Goal: Task Accomplishment & Management: Complete application form

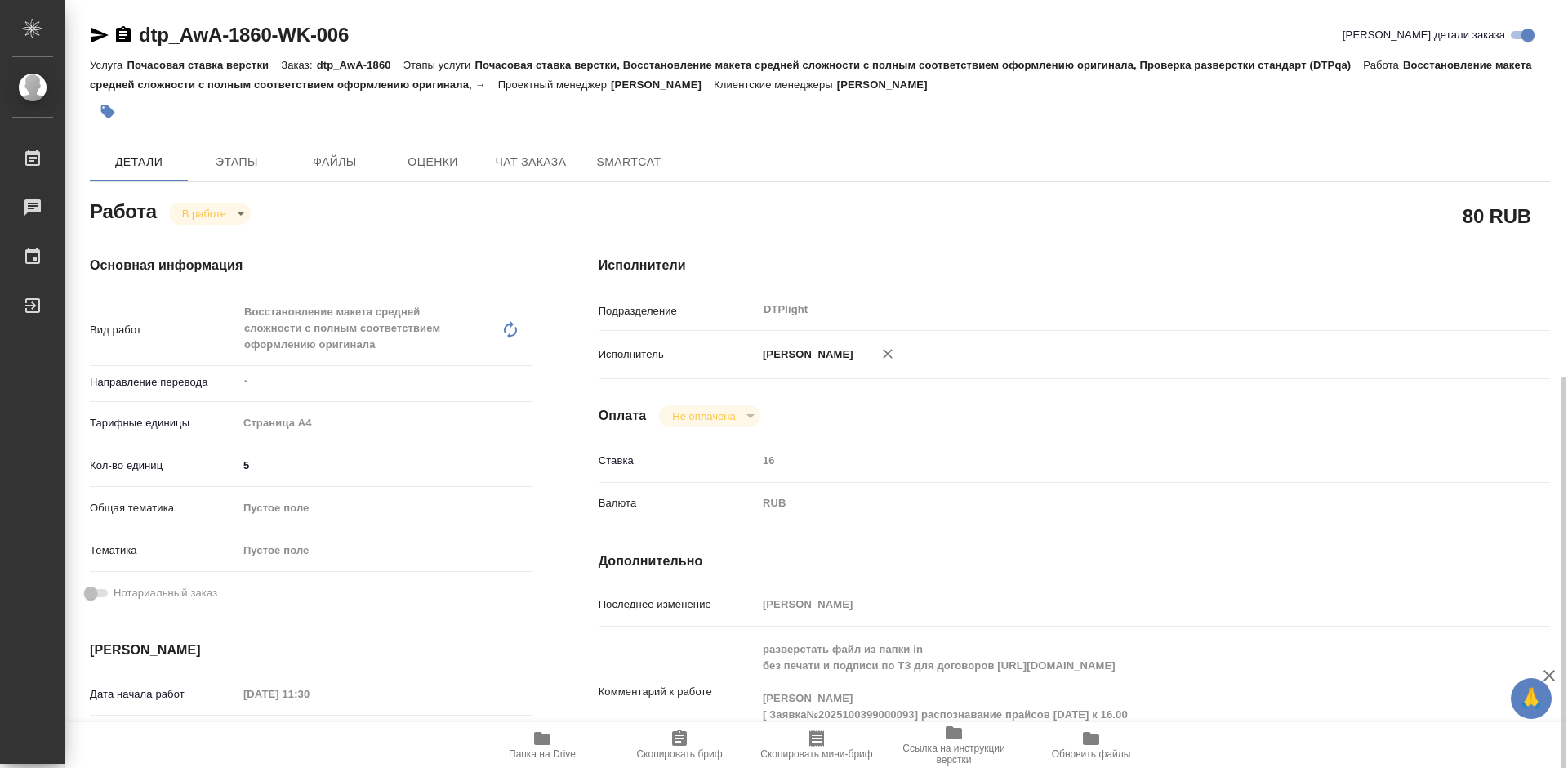
scroll to position [245, 0]
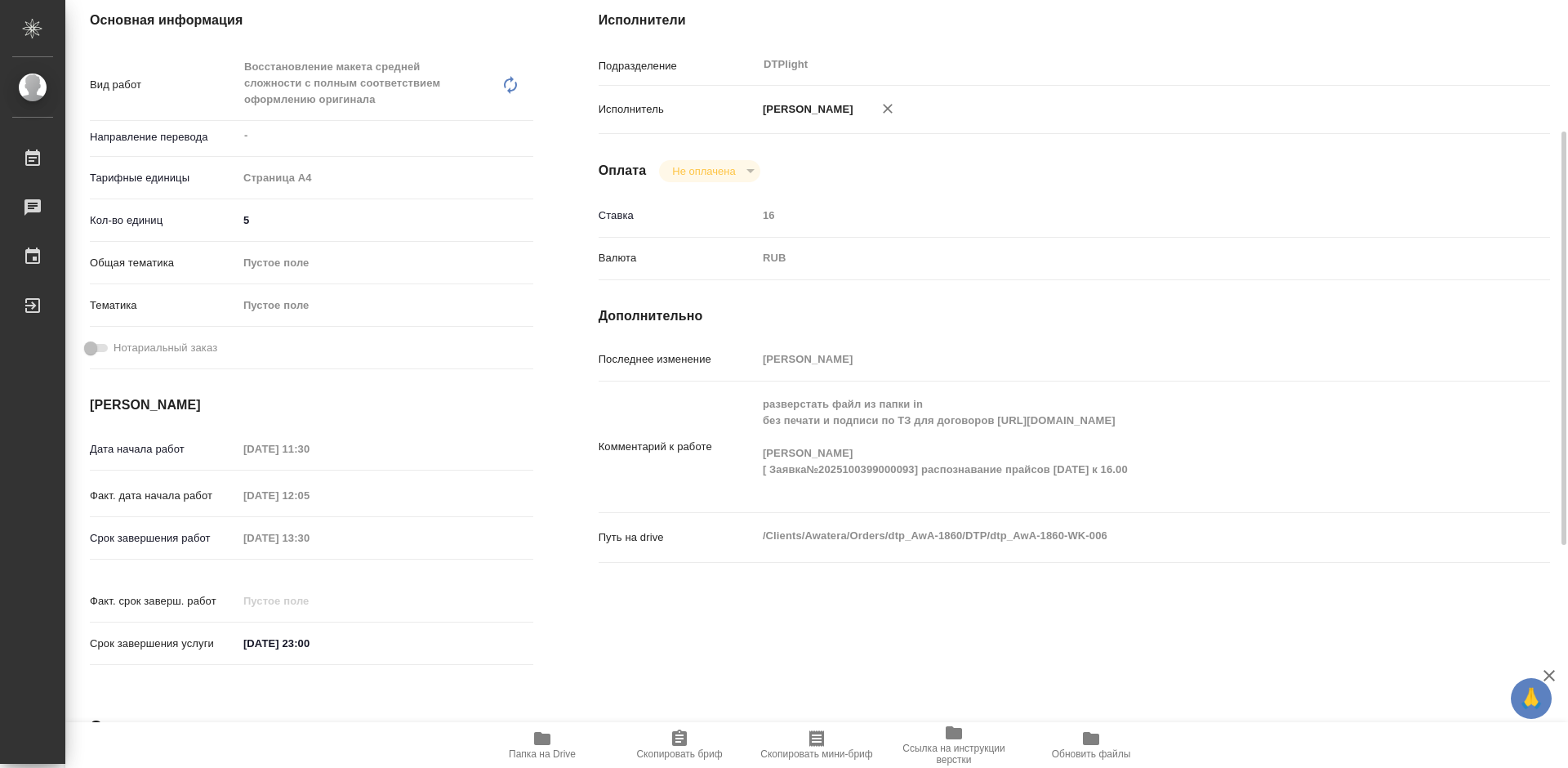
click at [544, 756] on span "Папка на Drive" at bounding box center [542, 754] width 67 height 11
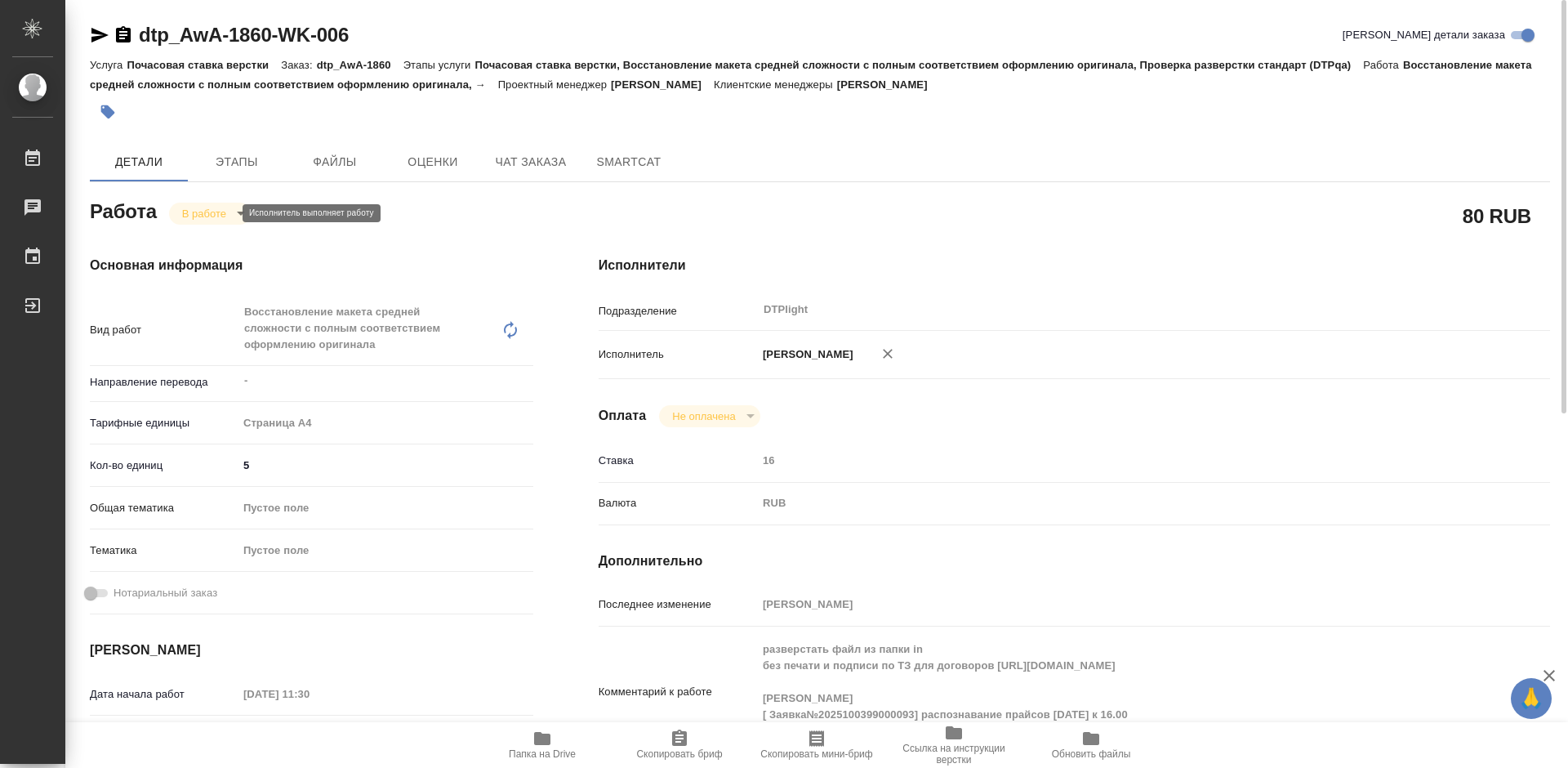
click at [220, 213] on body "🙏 .cls-1 fill:#fff; AWATERA Tretyakova Mariya Работы 0 Чаты График Выйти dtp_Aw…" at bounding box center [784, 384] width 1568 height 768
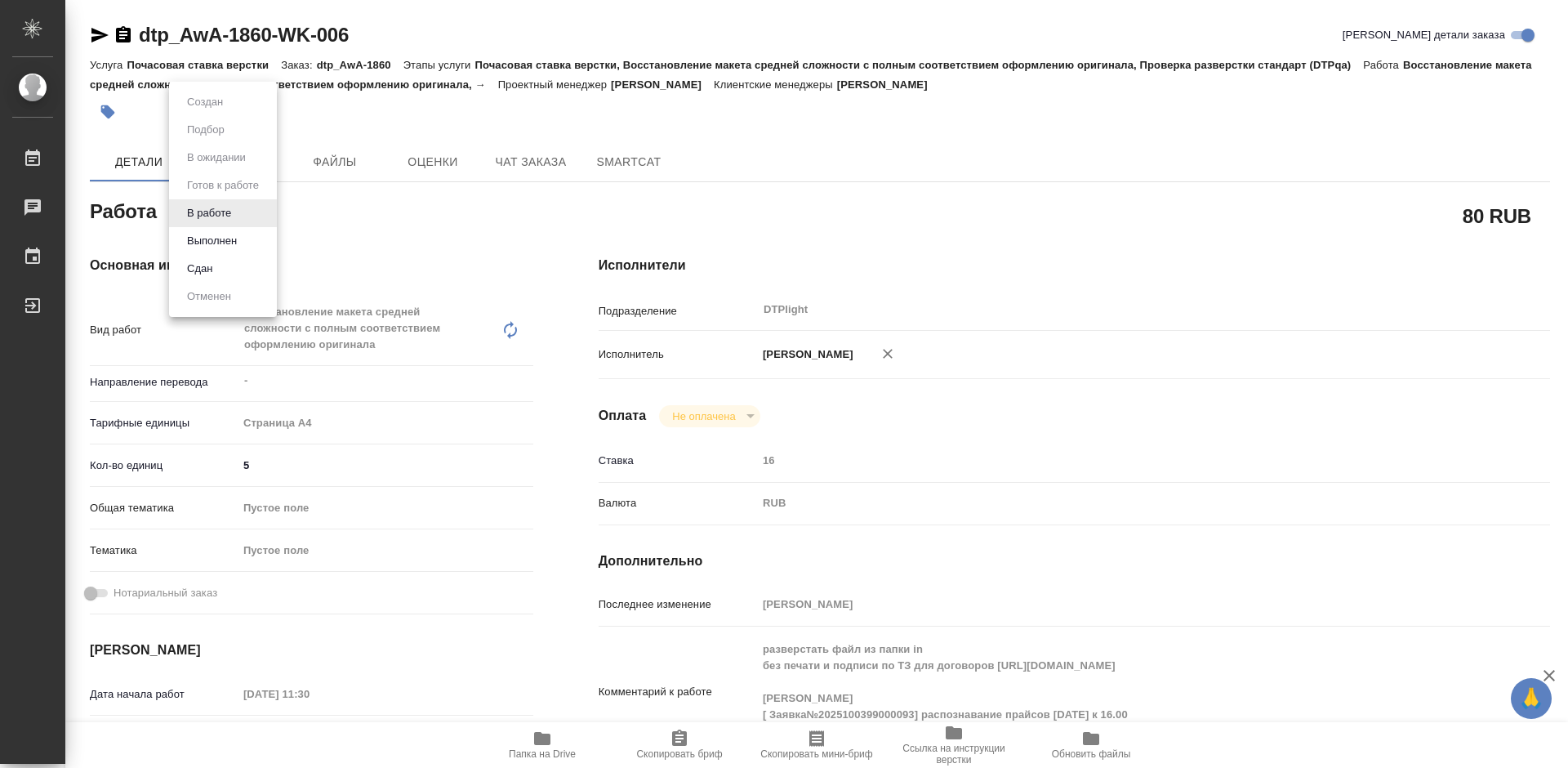
click at [436, 224] on div at bounding box center [784, 384] width 1568 height 768
click at [210, 213] on body "🙏 .cls-1 fill:#fff; AWATERA Tretyakova Mariya Работы 0 Чаты График Выйти dtp_Aw…" at bounding box center [784, 384] width 1568 height 768
click at [243, 240] on li "Выполнен" at bounding box center [223, 241] width 108 height 28
type textarea "x"
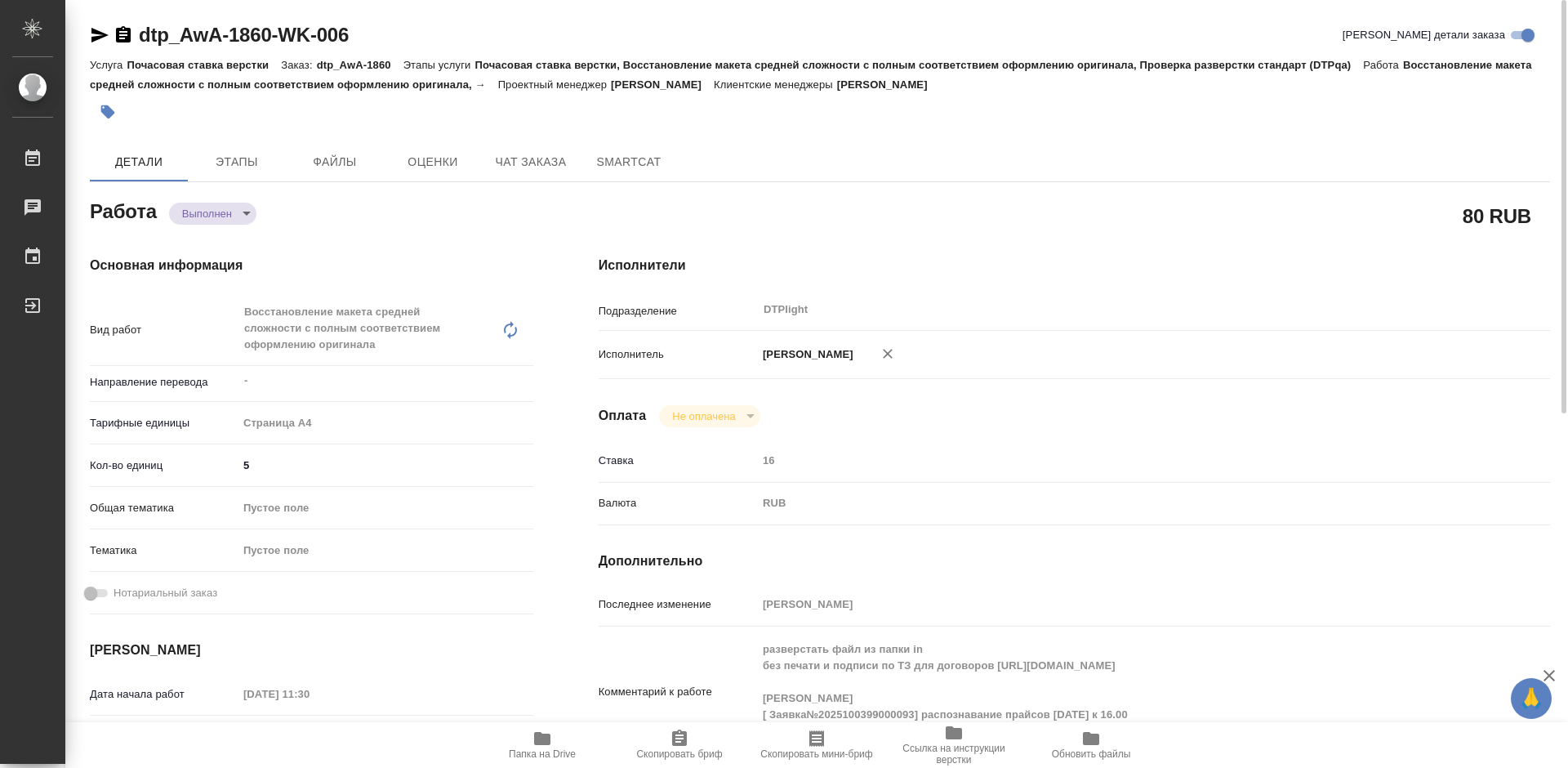
type textarea "x"
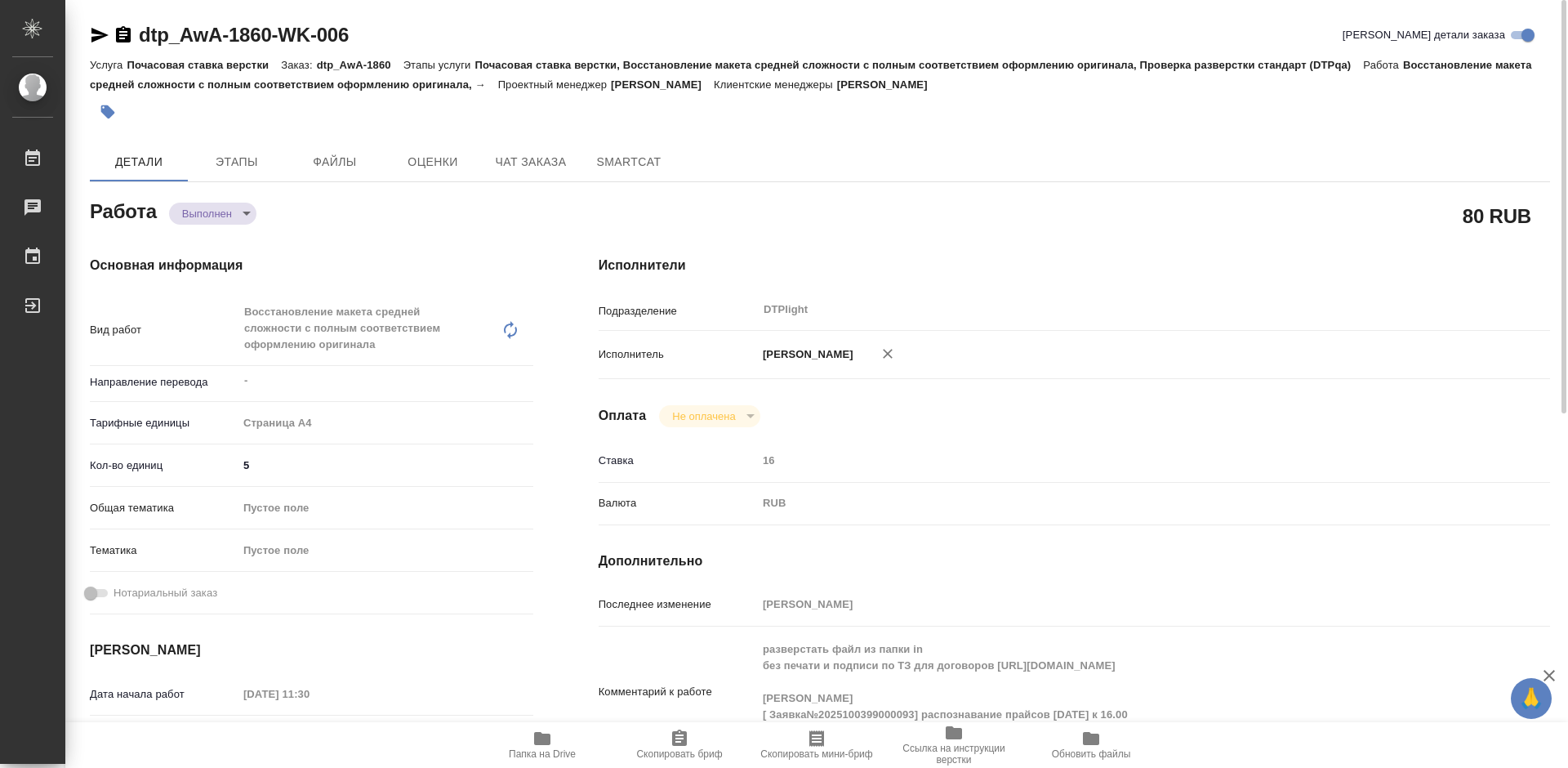
type textarea "x"
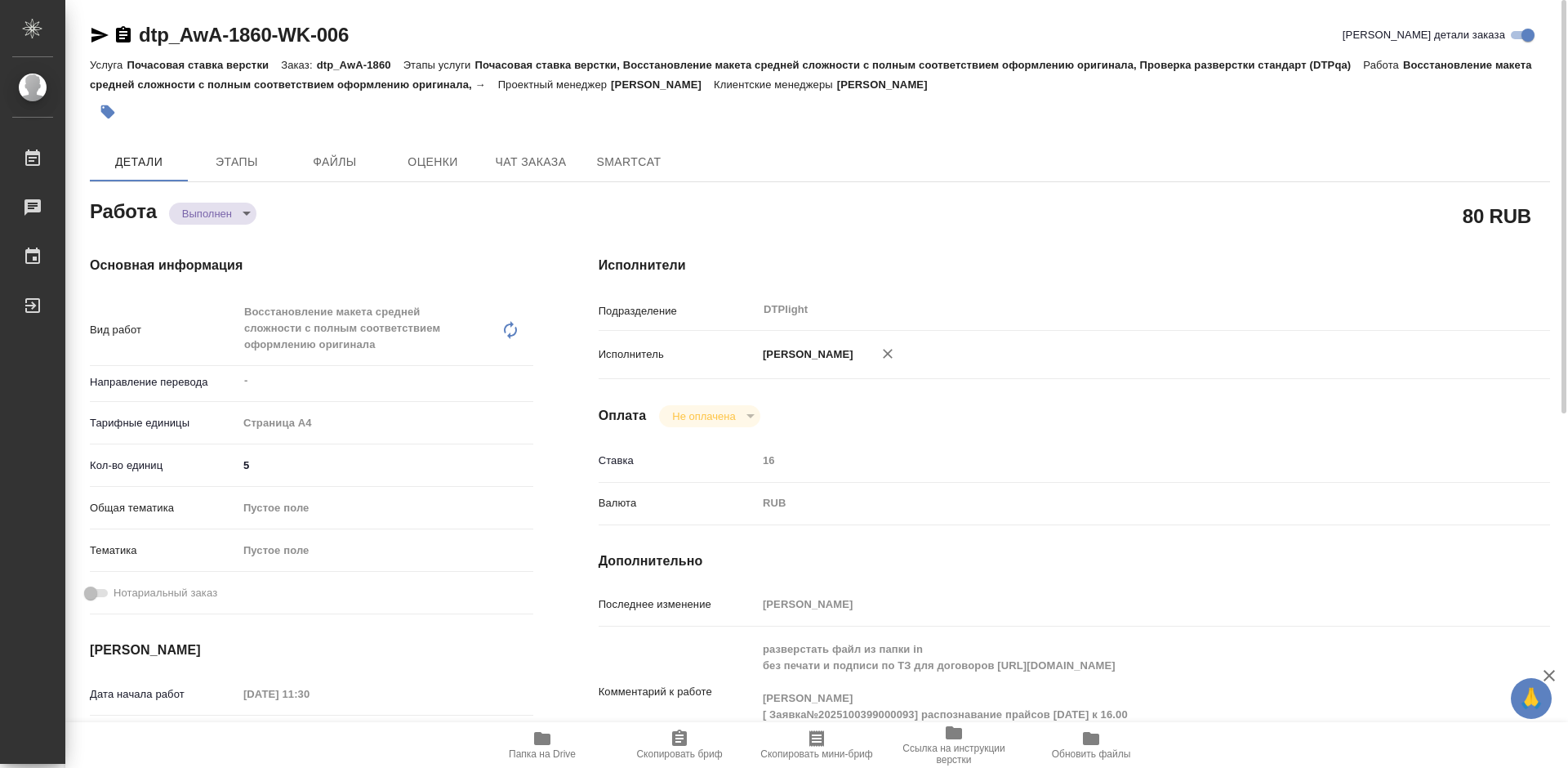
type textarea "x"
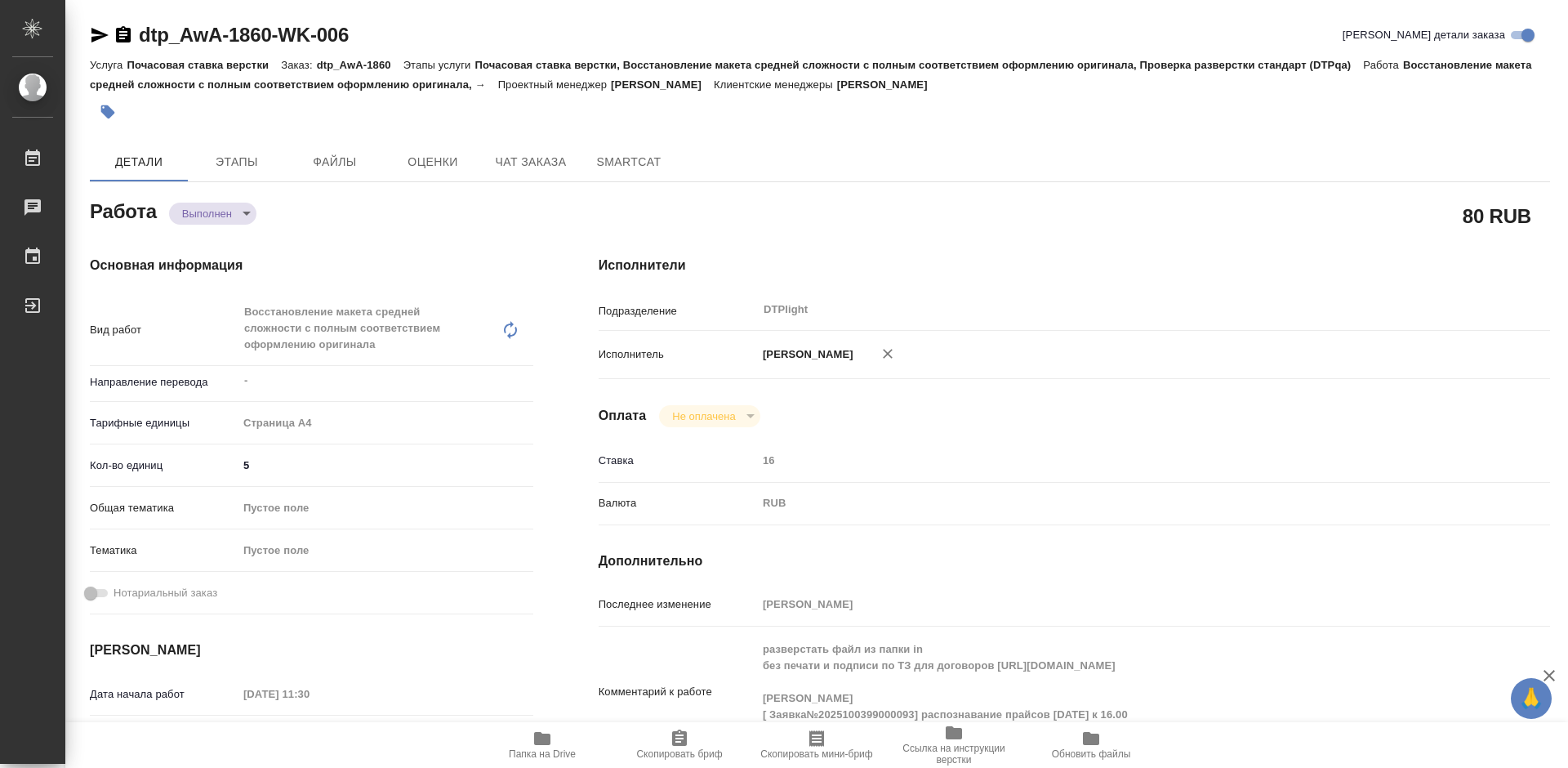
type textarea "x"
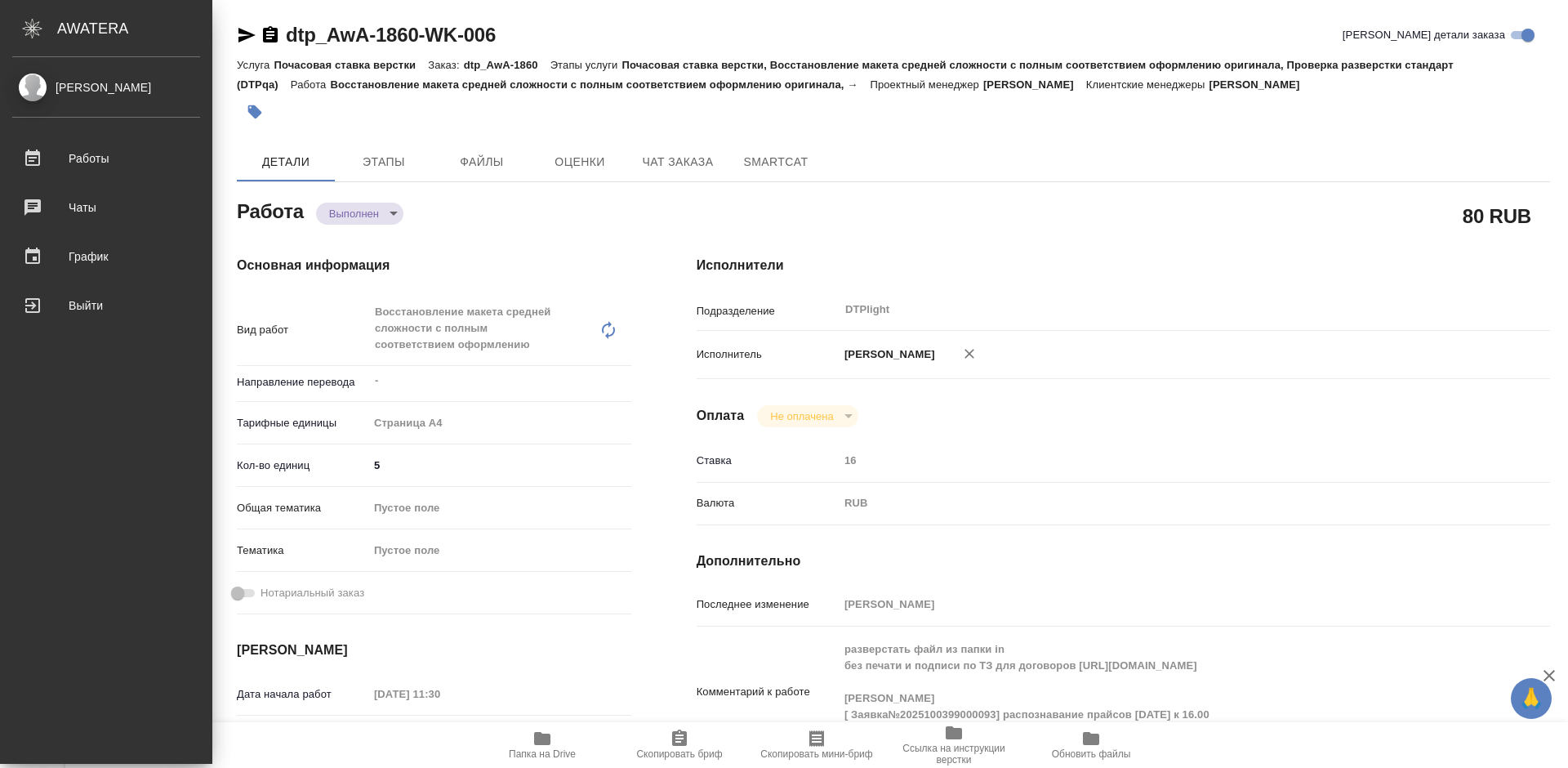
type textarea "x"
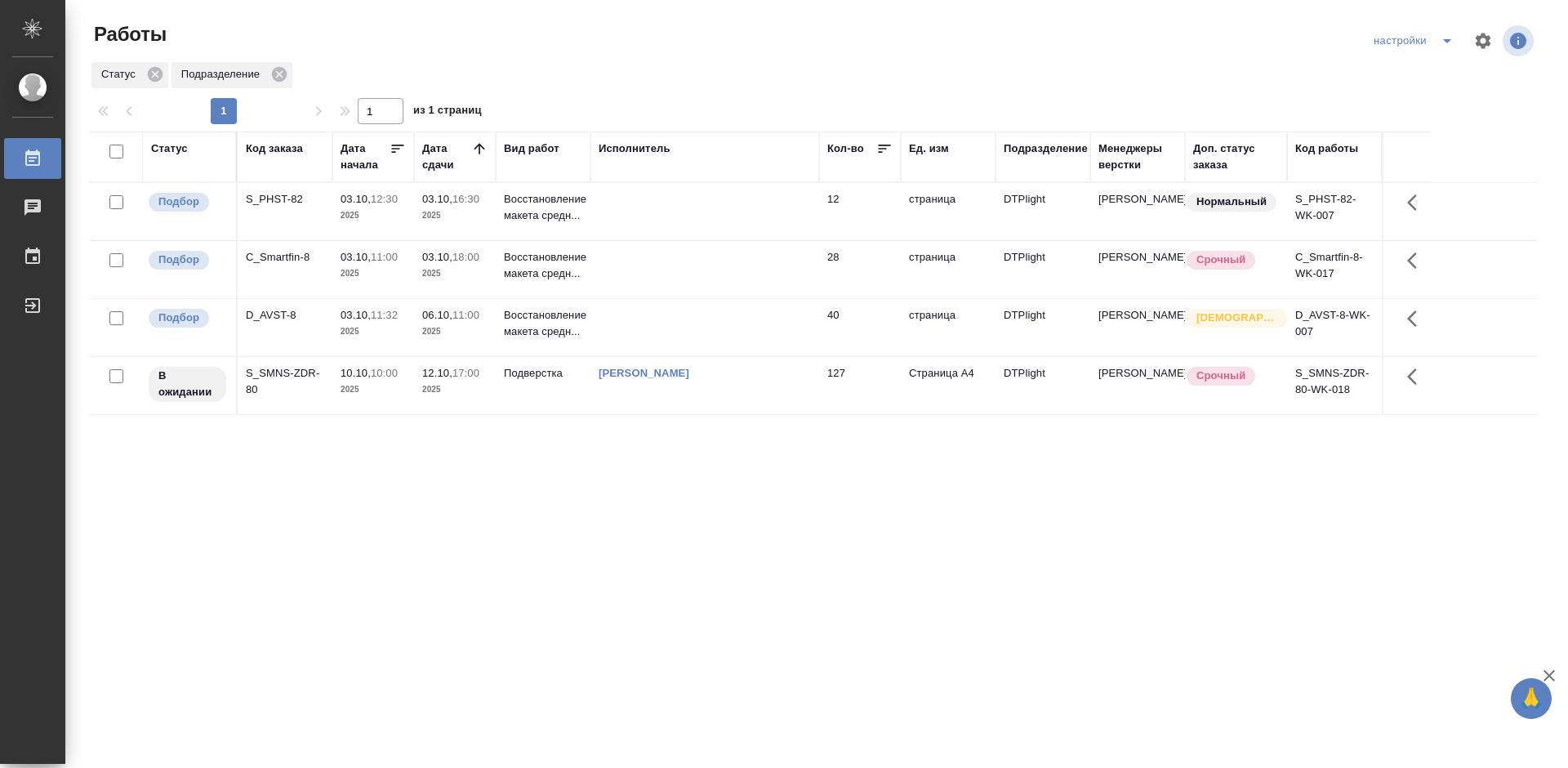
click at [267, 312] on div "D_AVST-8" at bounding box center [285, 315] width 79 height 17
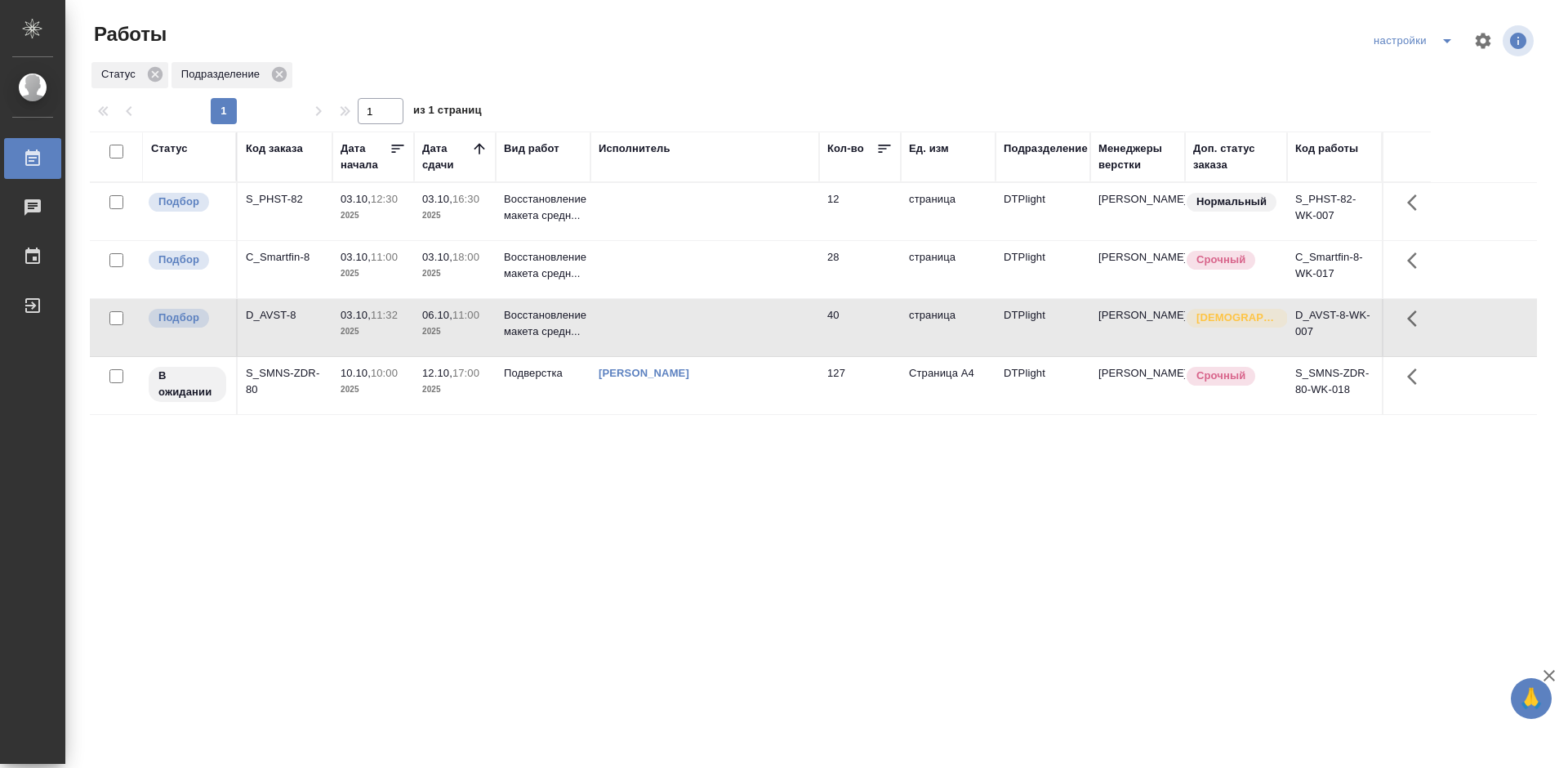
click at [267, 312] on div "D_AVST-8" at bounding box center [285, 315] width 79 height 17
click at [277, 318] on div "D_AVST-8" at bounding box center [285, 315] width 79 height 17
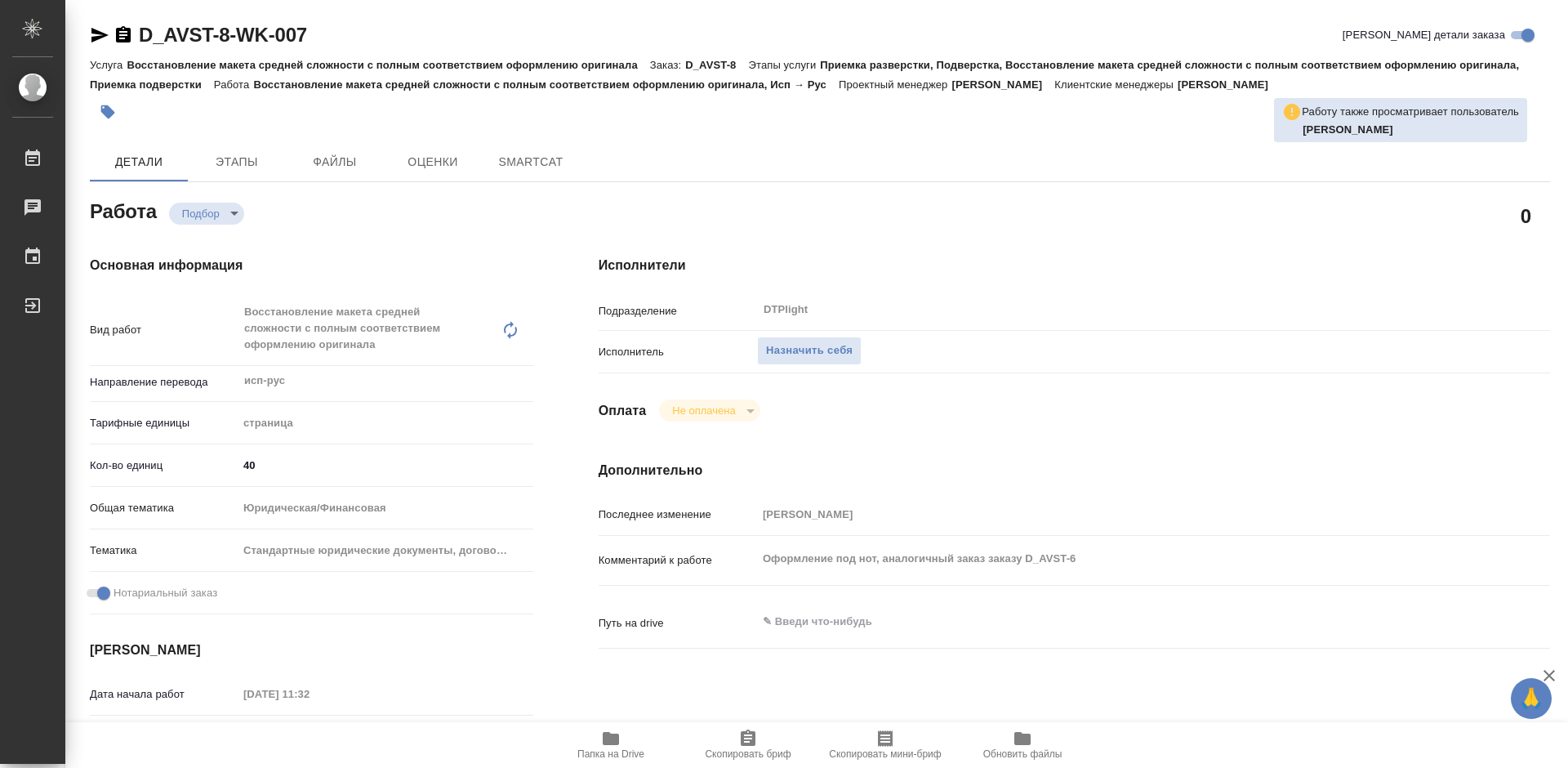
type textarea "x"
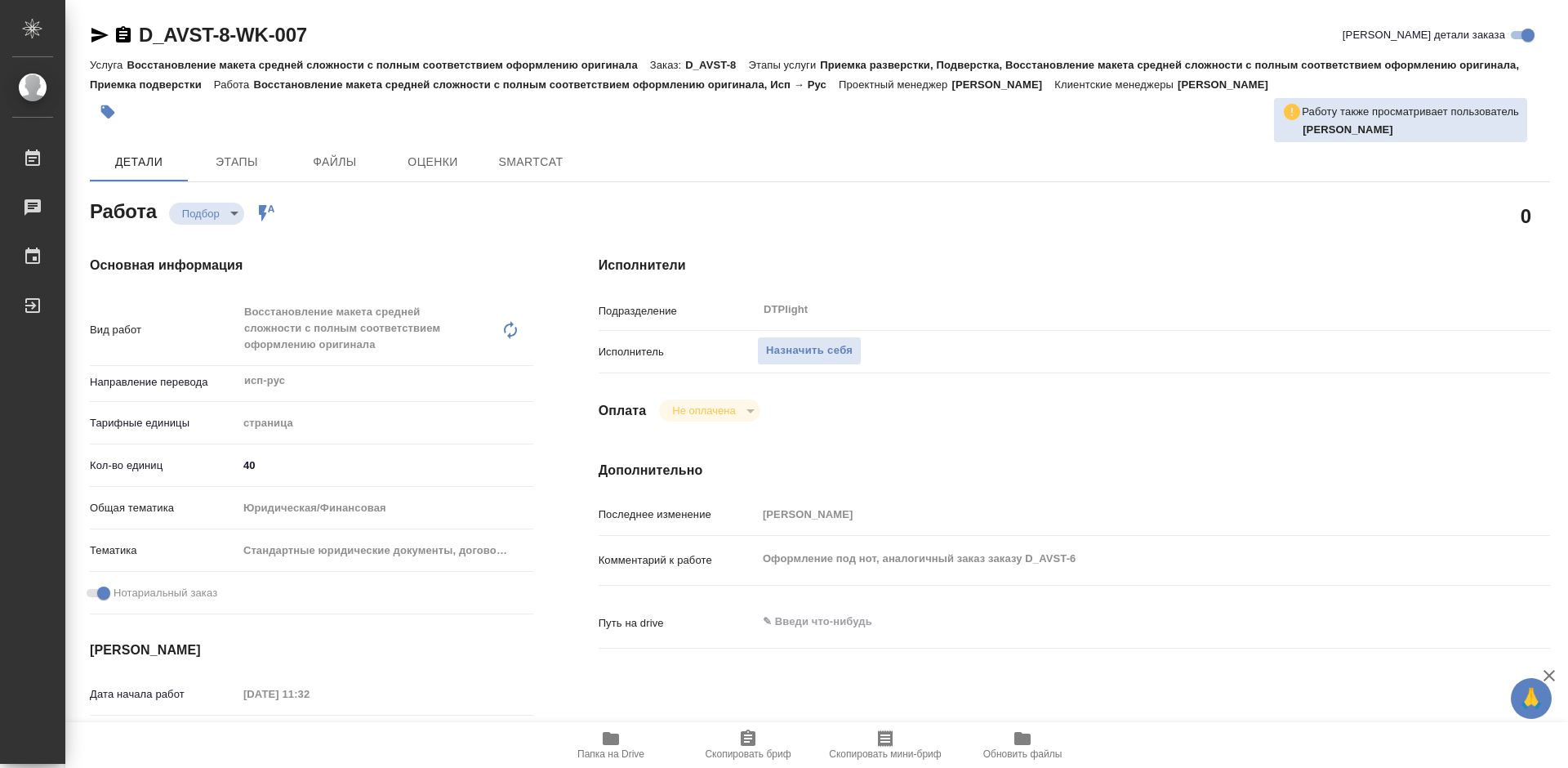
type textarea "x"
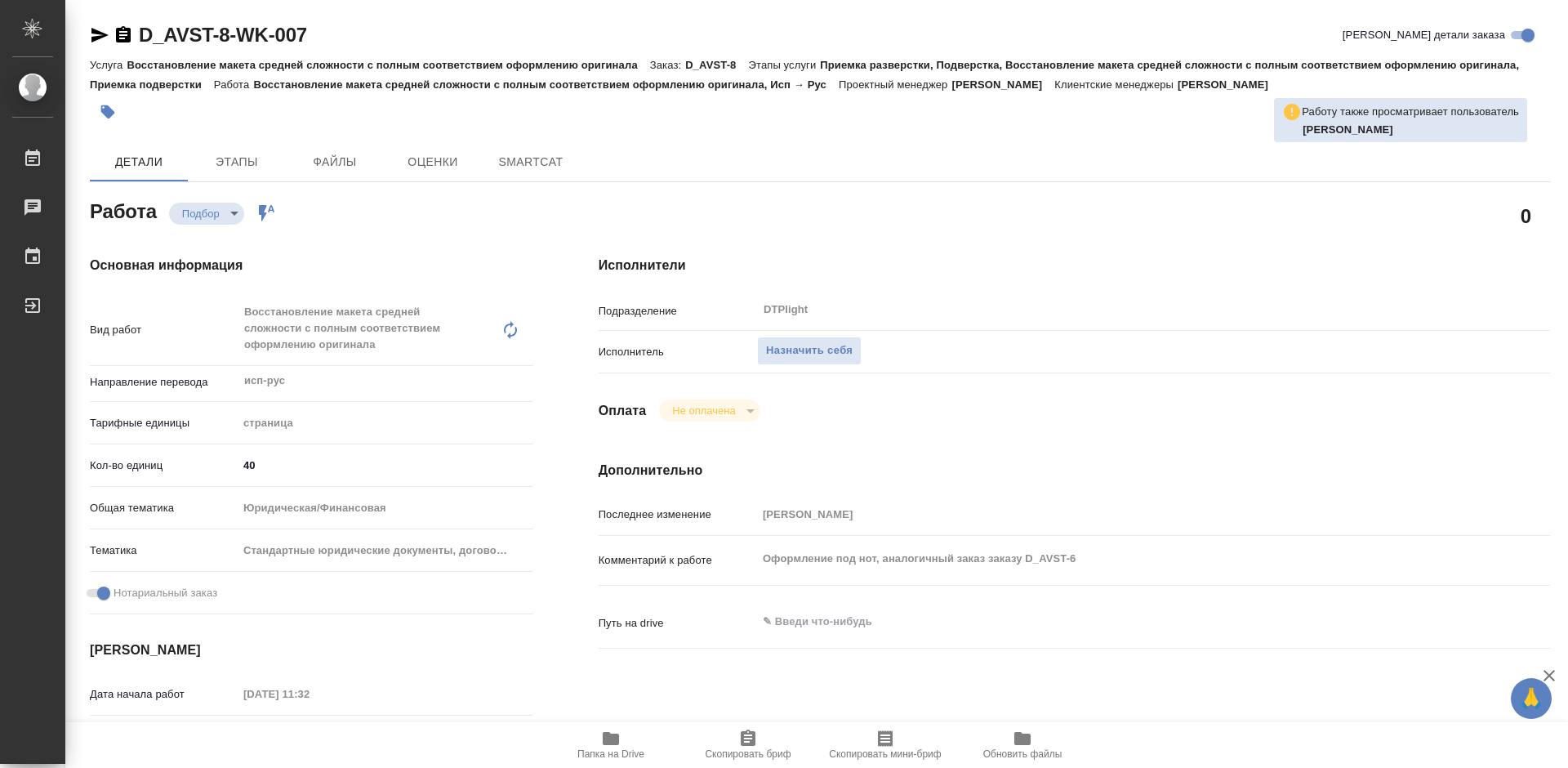
type textarea "x"
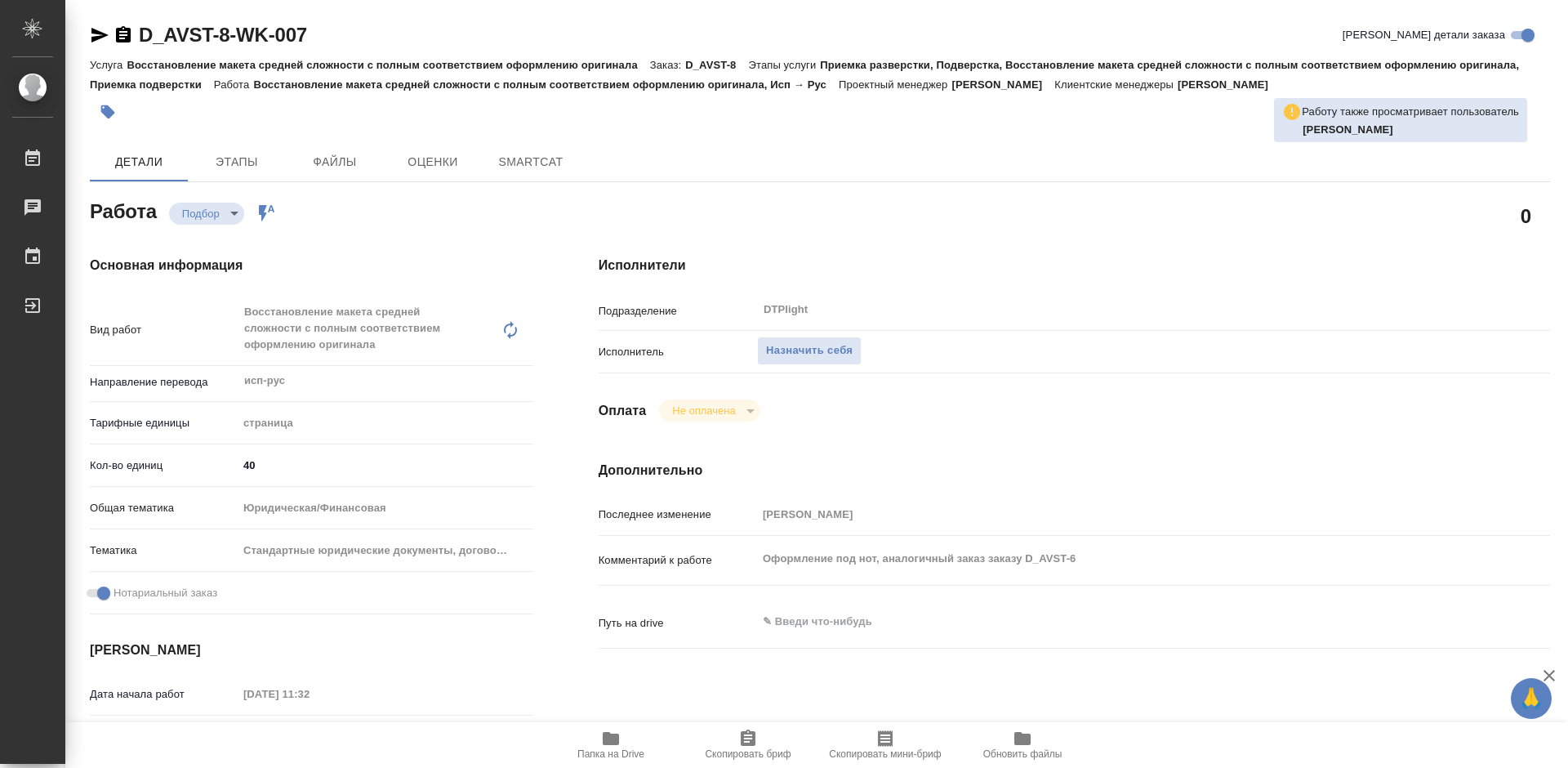
type textarea "x"
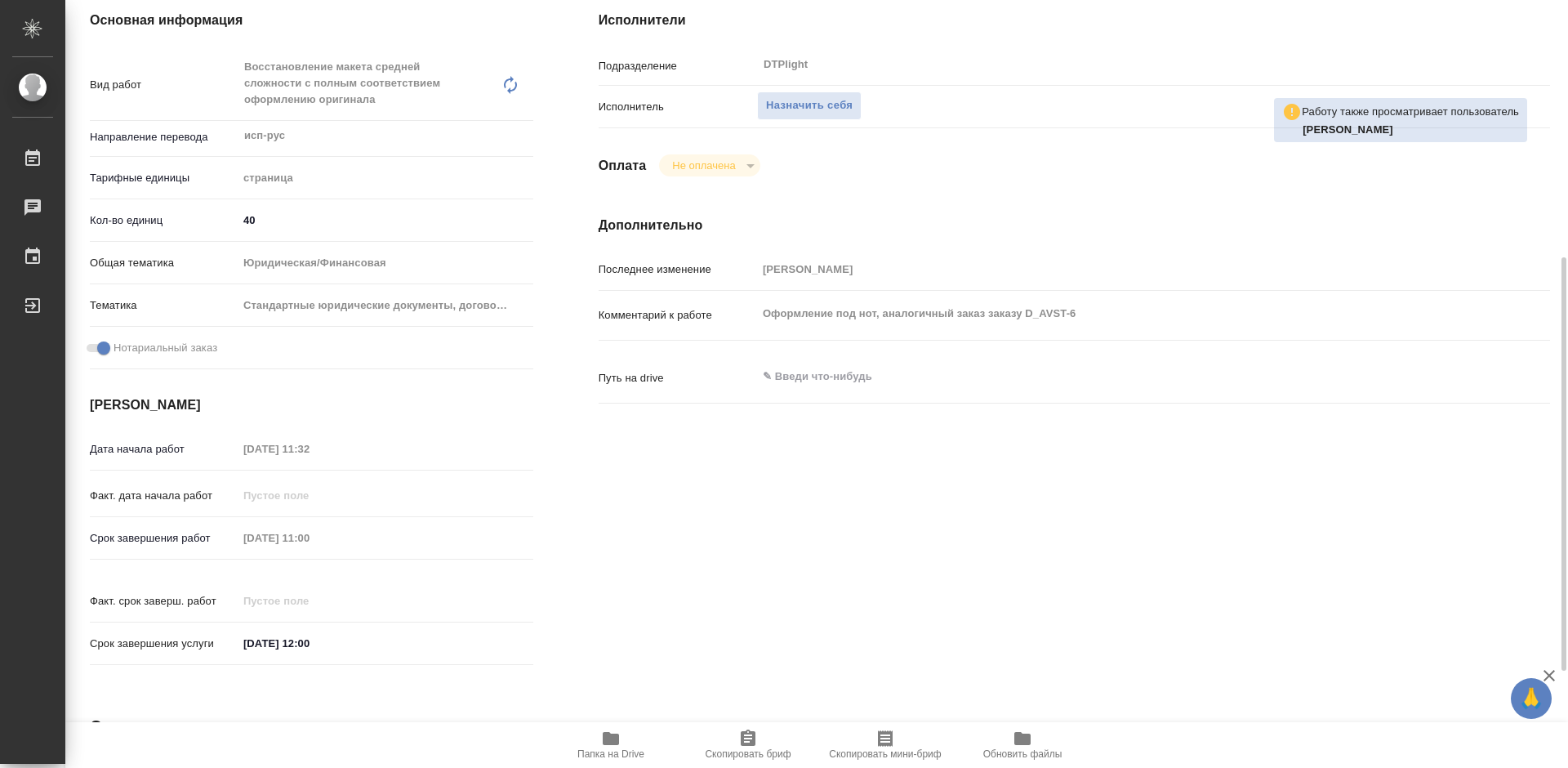
scroll to position [326, 0]
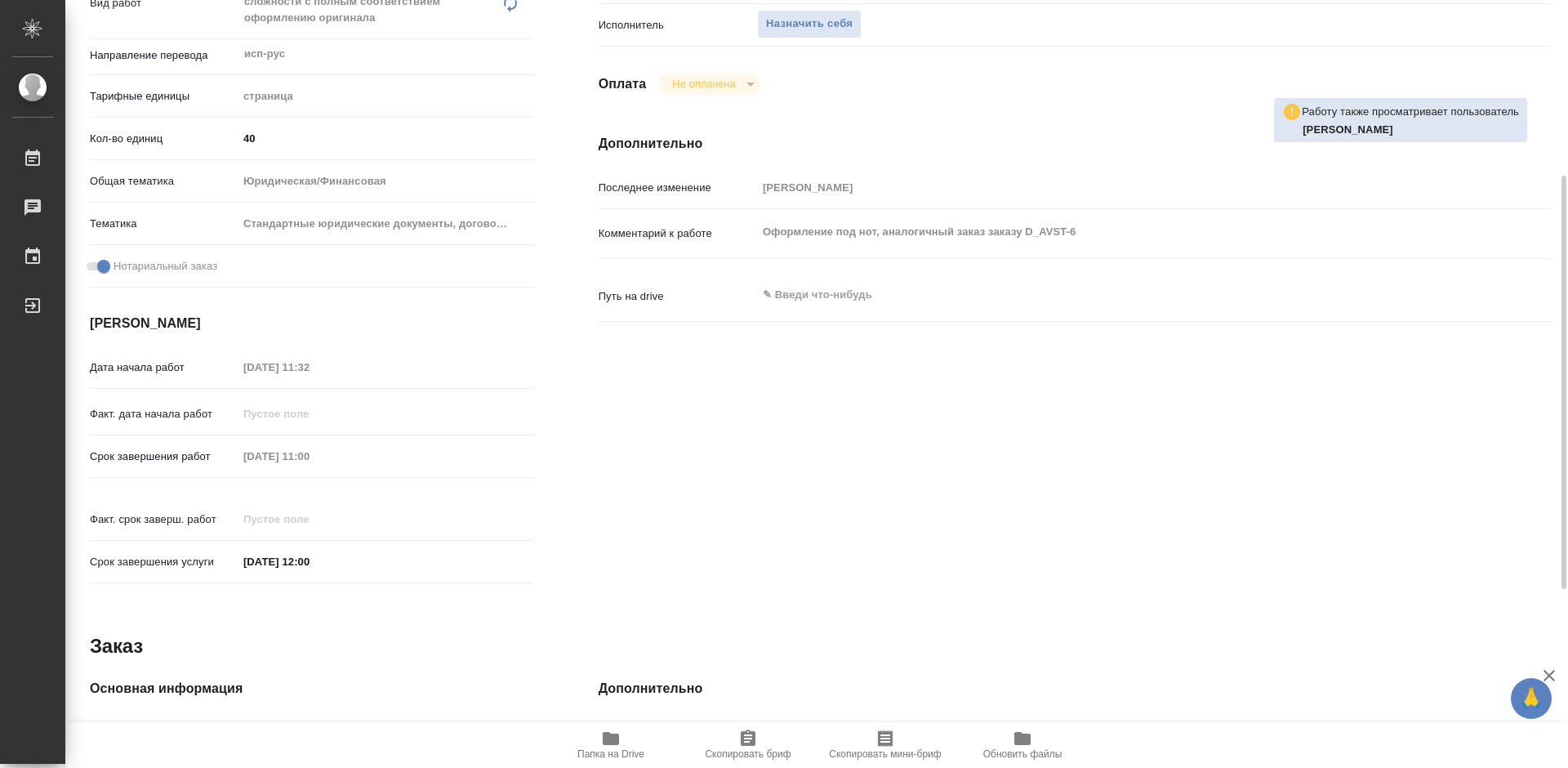
type textarea "x"
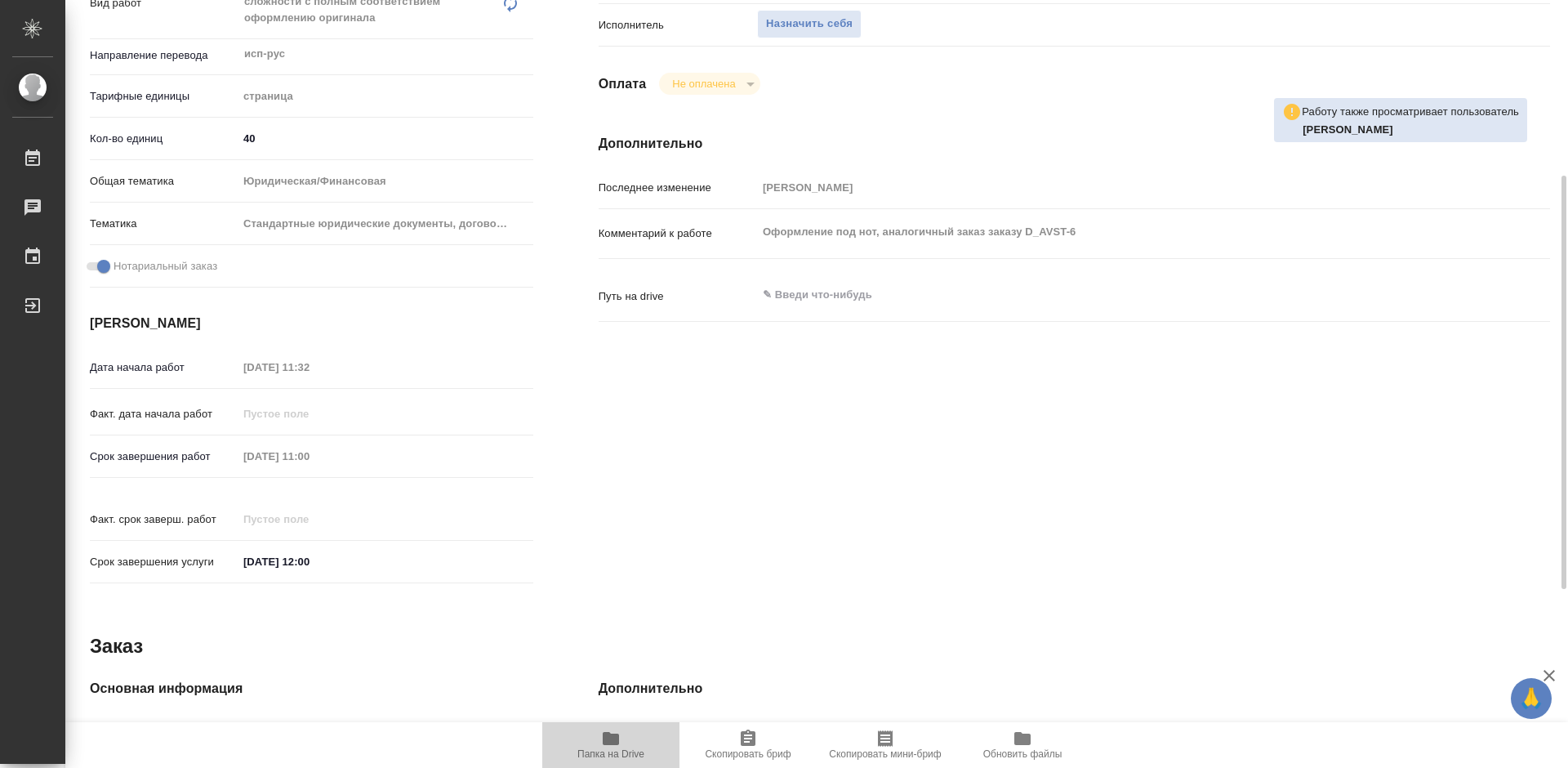
click at [632, 747] on span "Папка на Drive" at bounding box center [610, 743] width 118 height 31
type textarea "x"
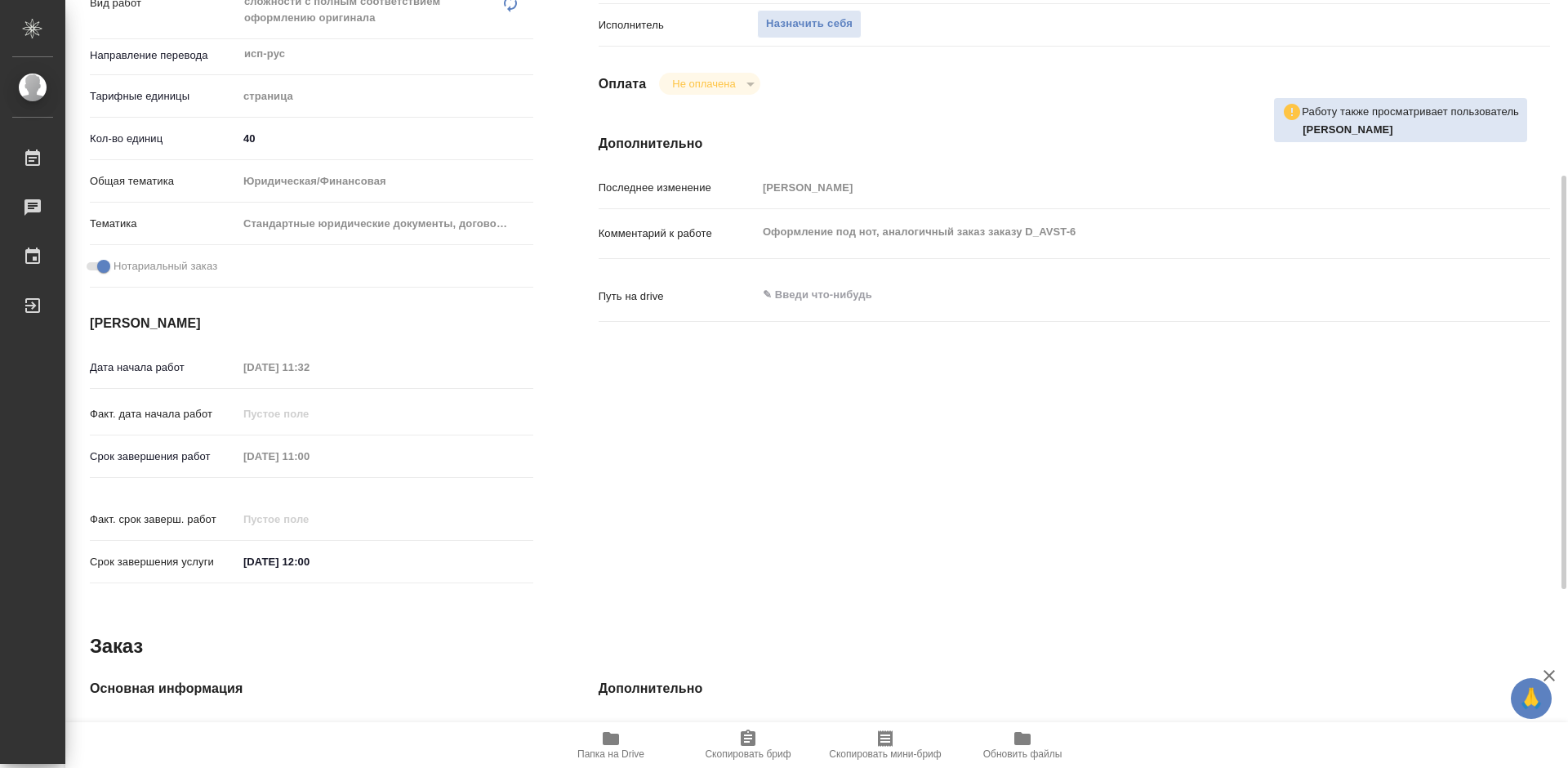
type textarea "x"
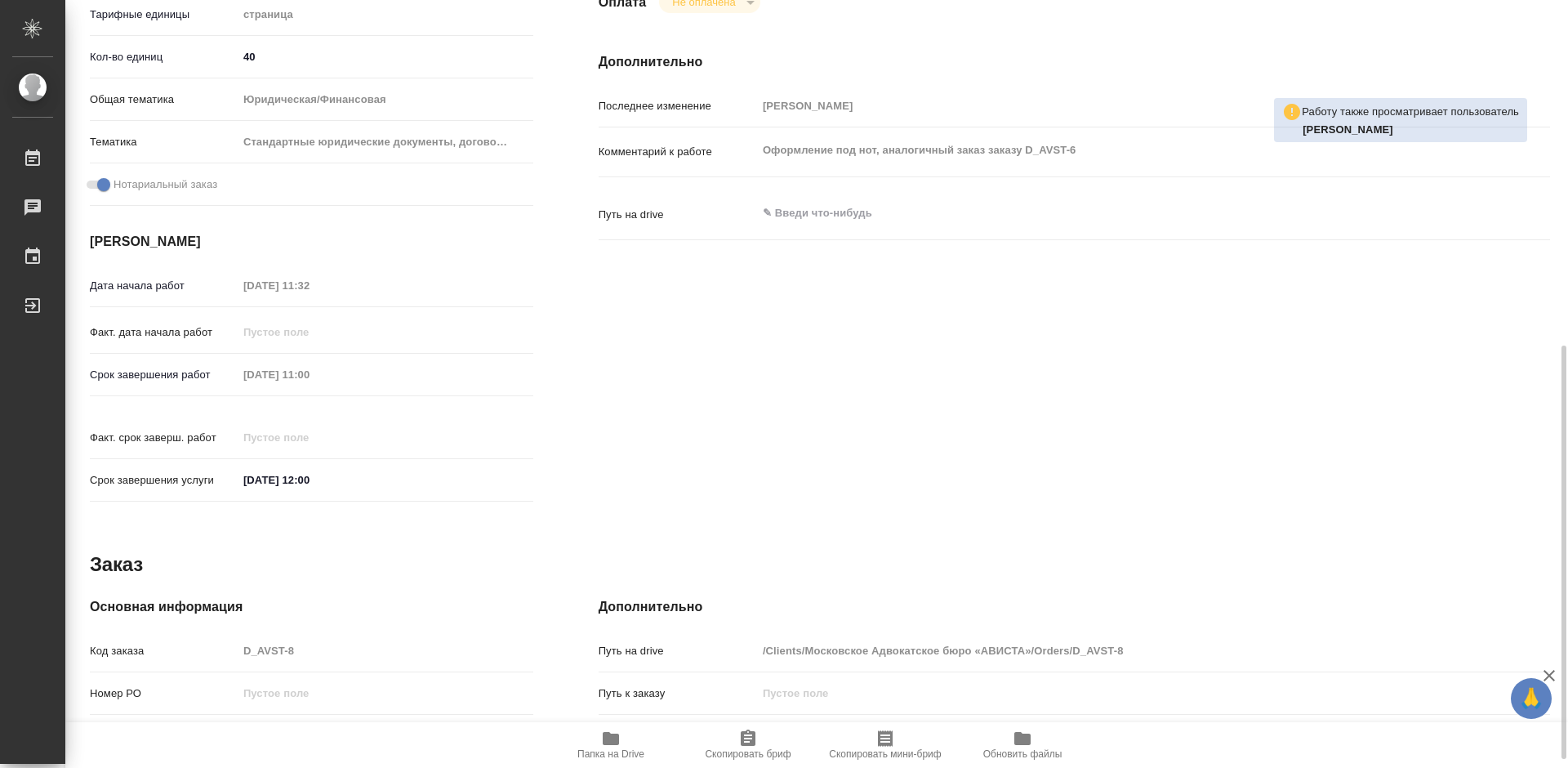
scroll to position [490, 0]
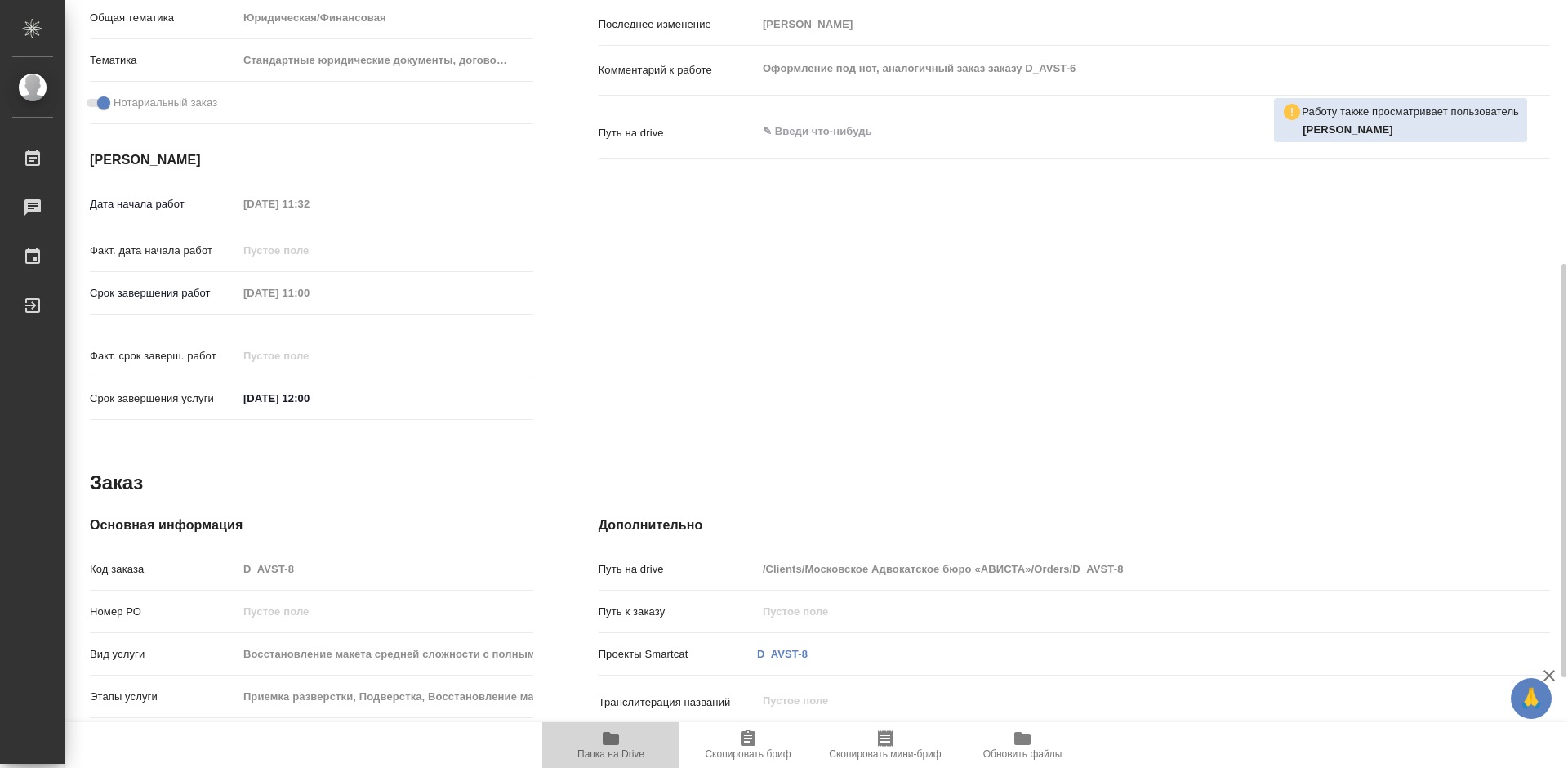
click at [623, 748] on span "Папка на Drive" at bounding box center [610, 743] width 118 height 31
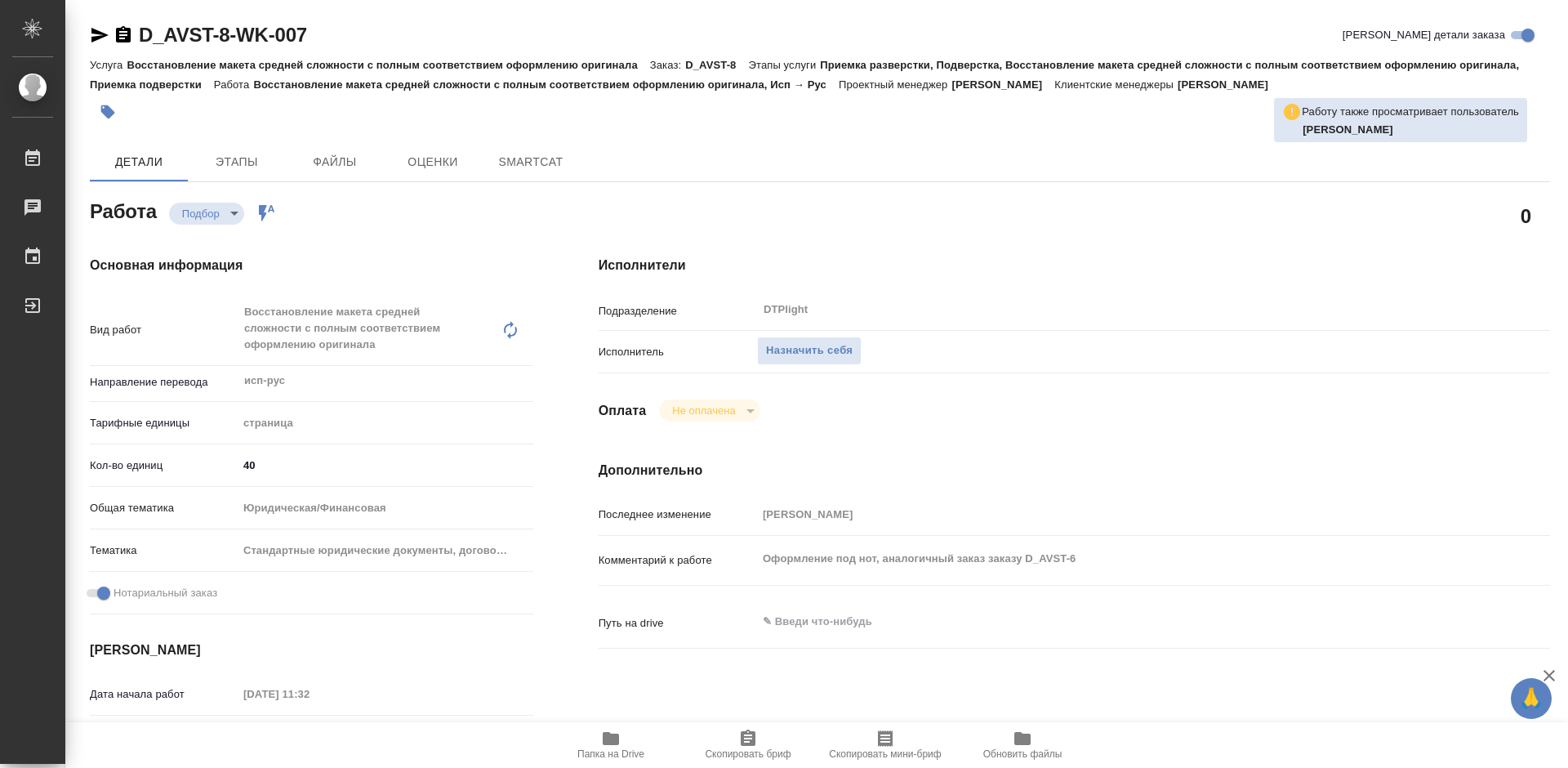
type textarea "x"
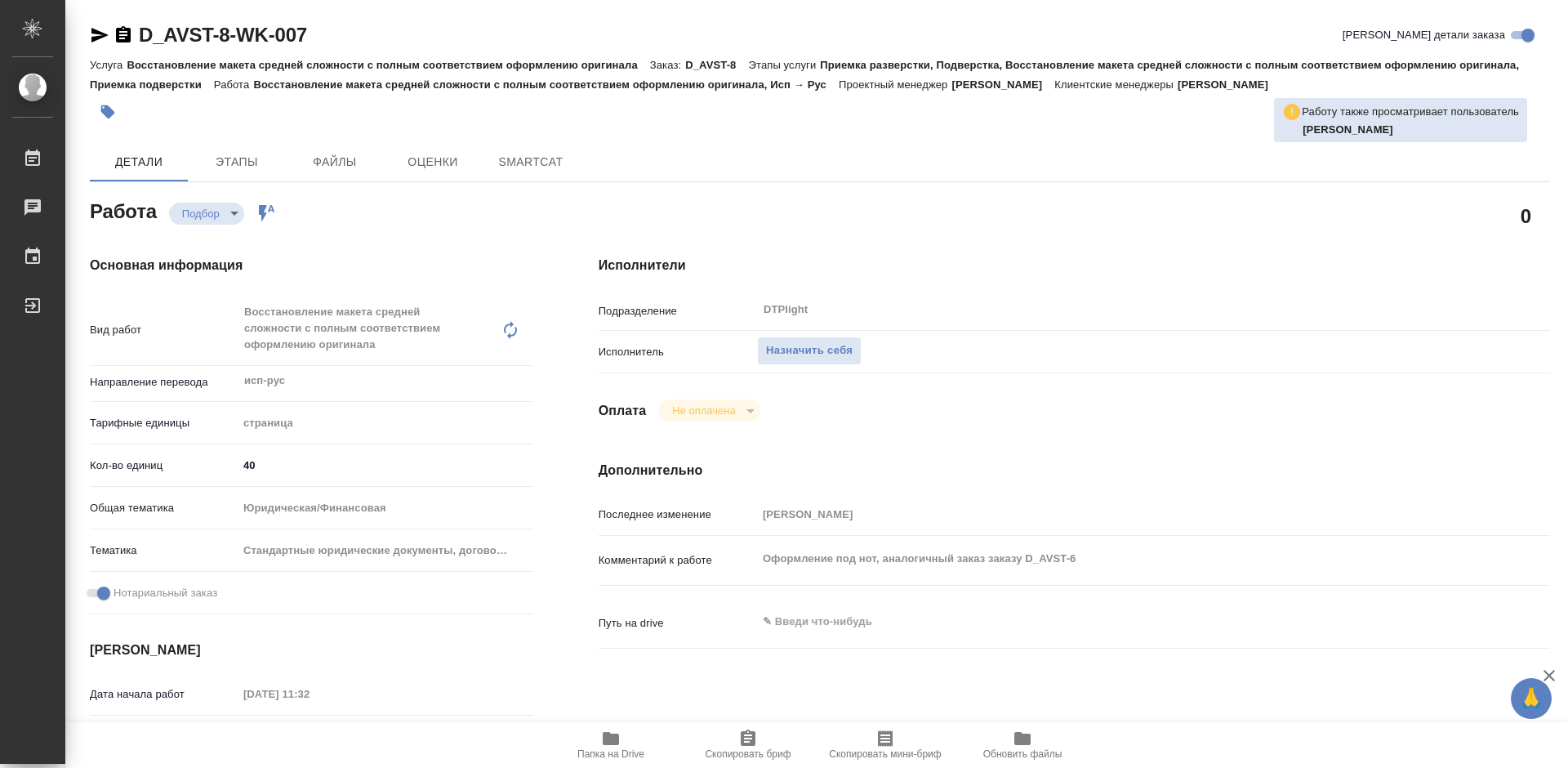
type textarea "x"
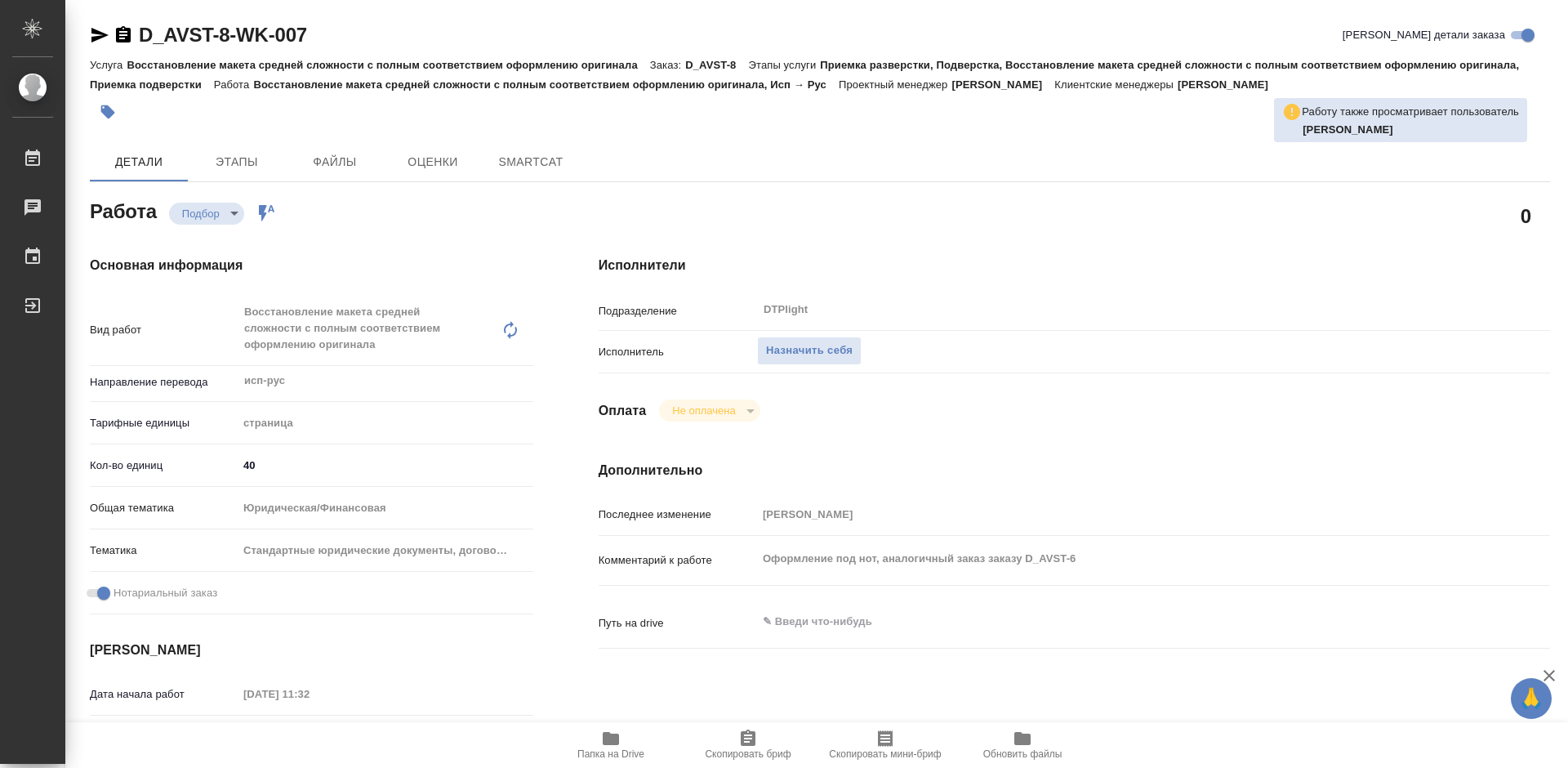
type textarea "x"
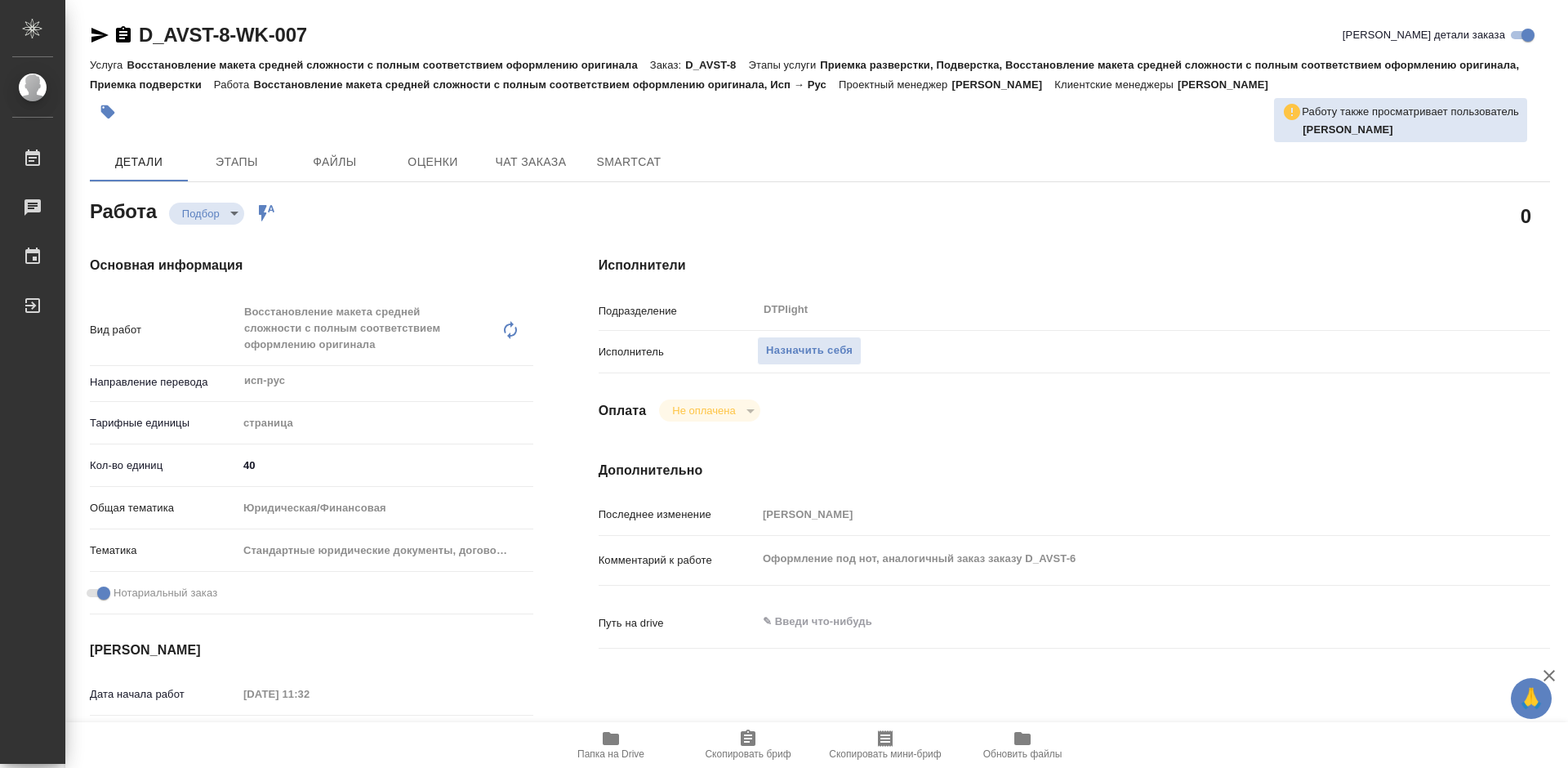
type textarea "x"
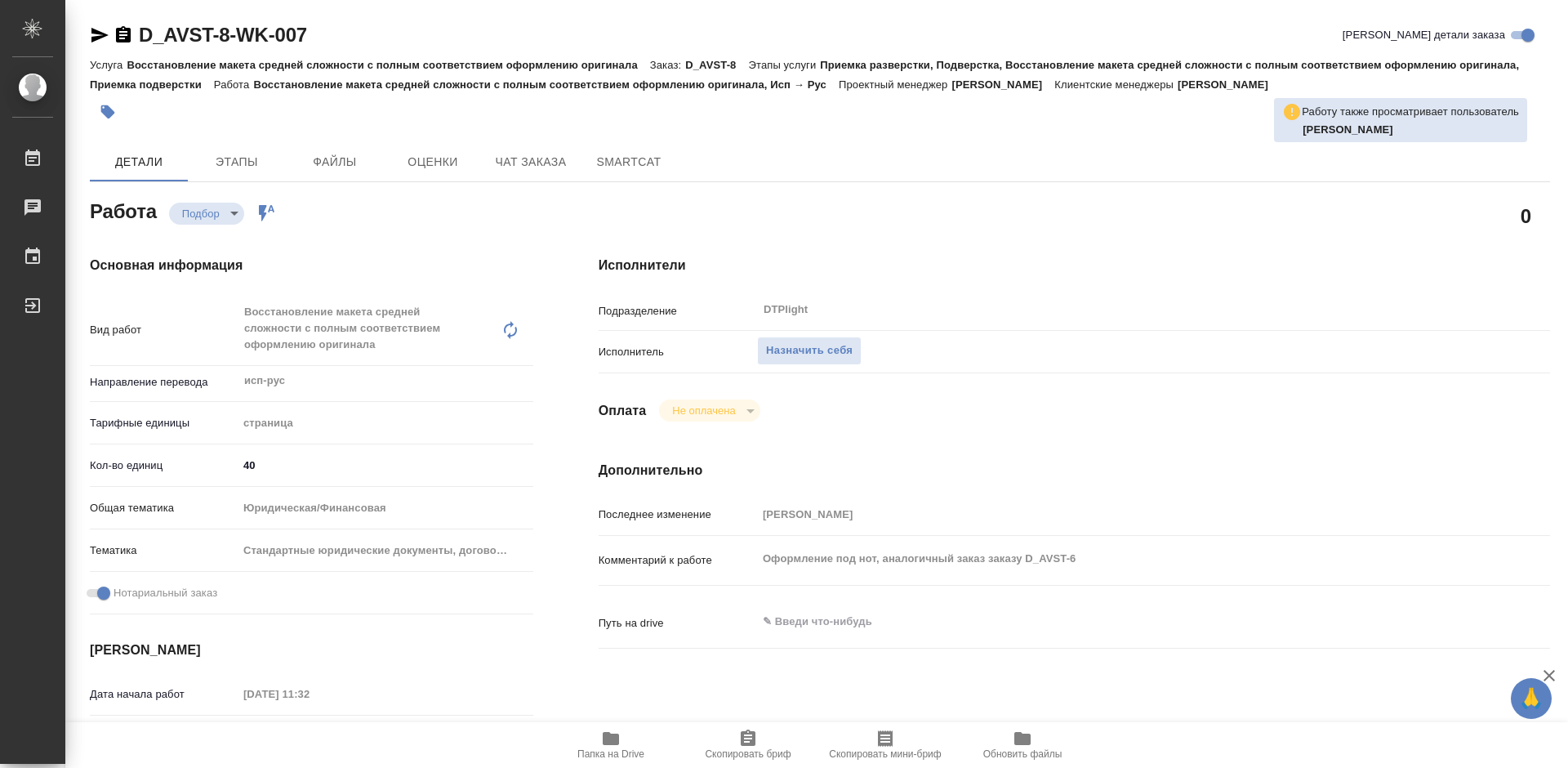
type textarea "x"
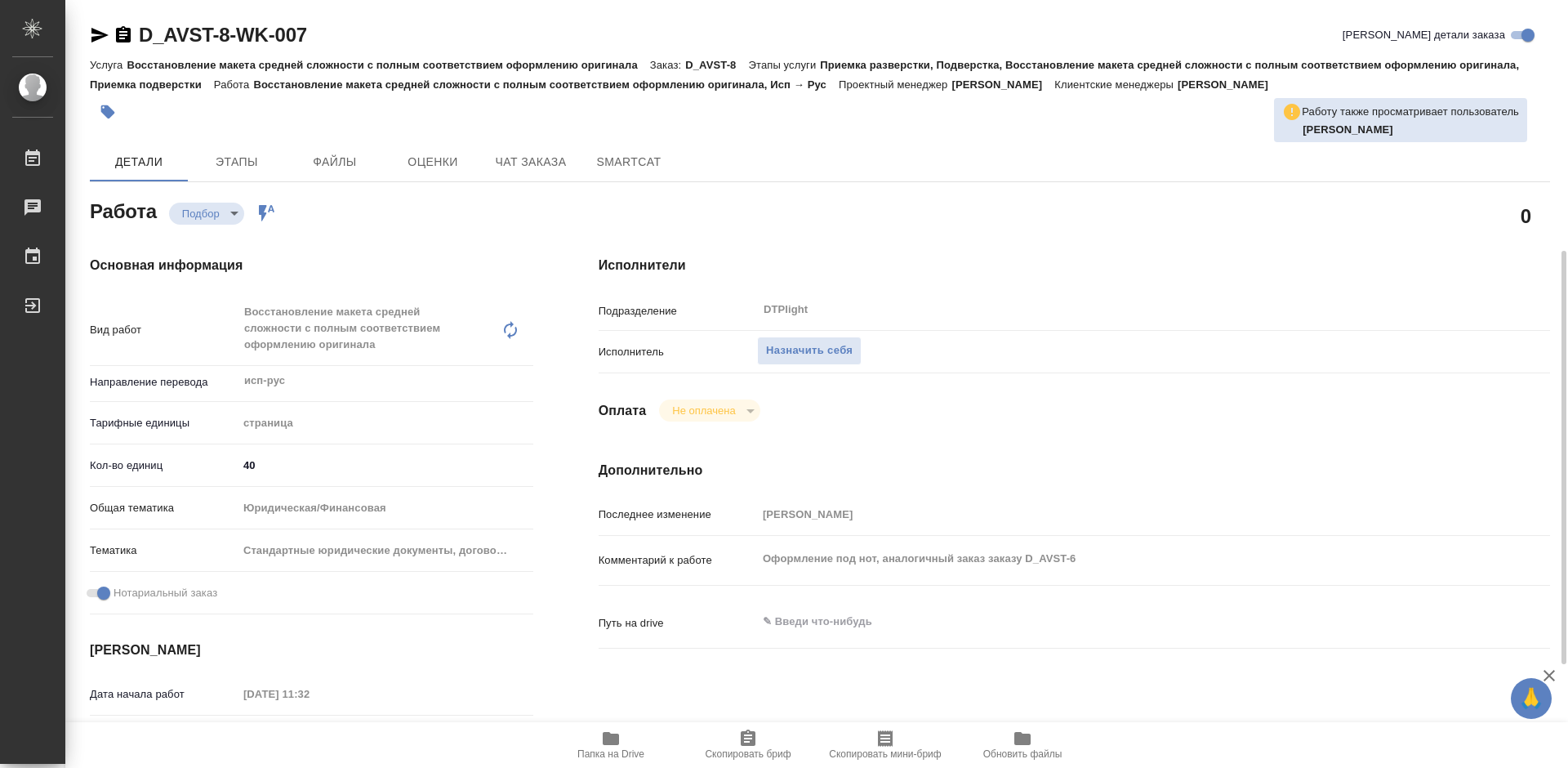
scroll to position [245, 0]
